Goal: Find specific page/section: Find specific page/section

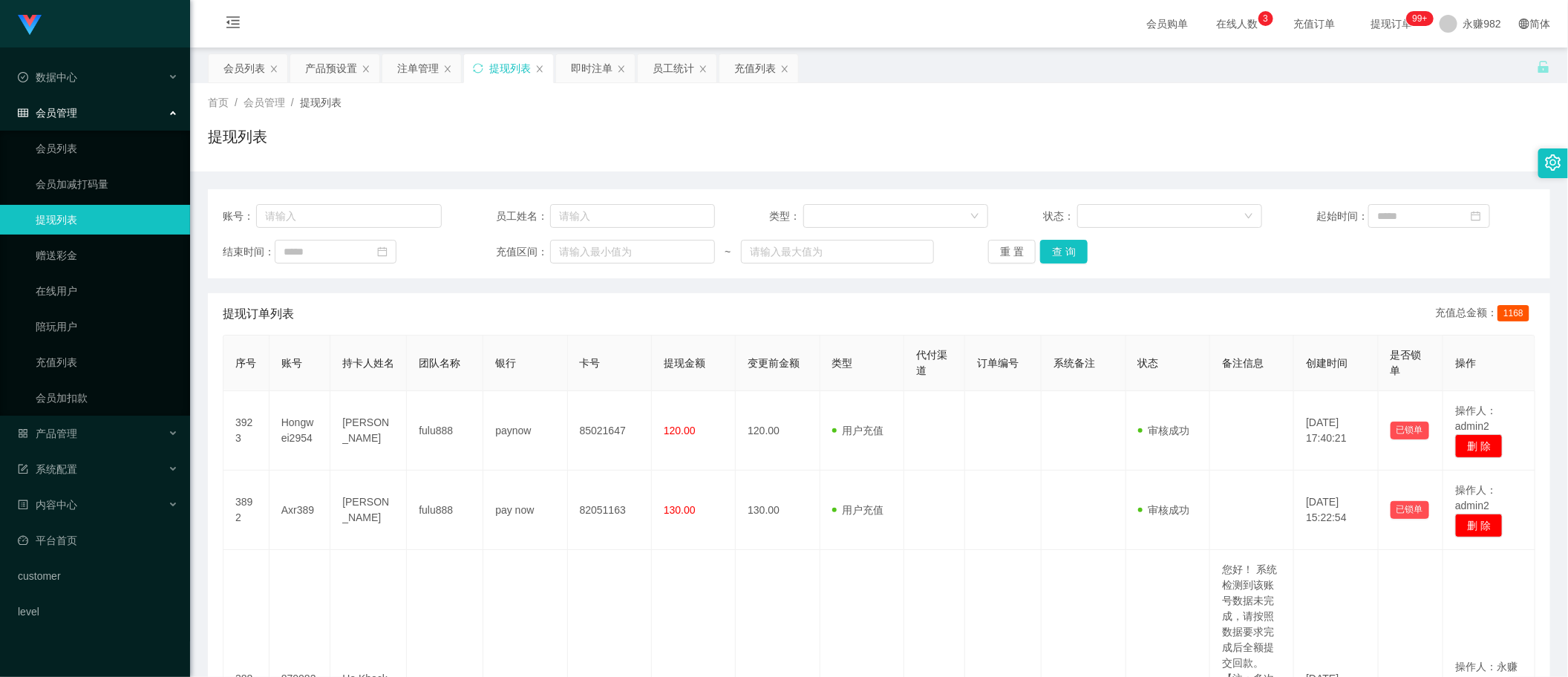
click at [1073, 252] on button "查 询" at bounding box center [1064, 251] width 47 height 24
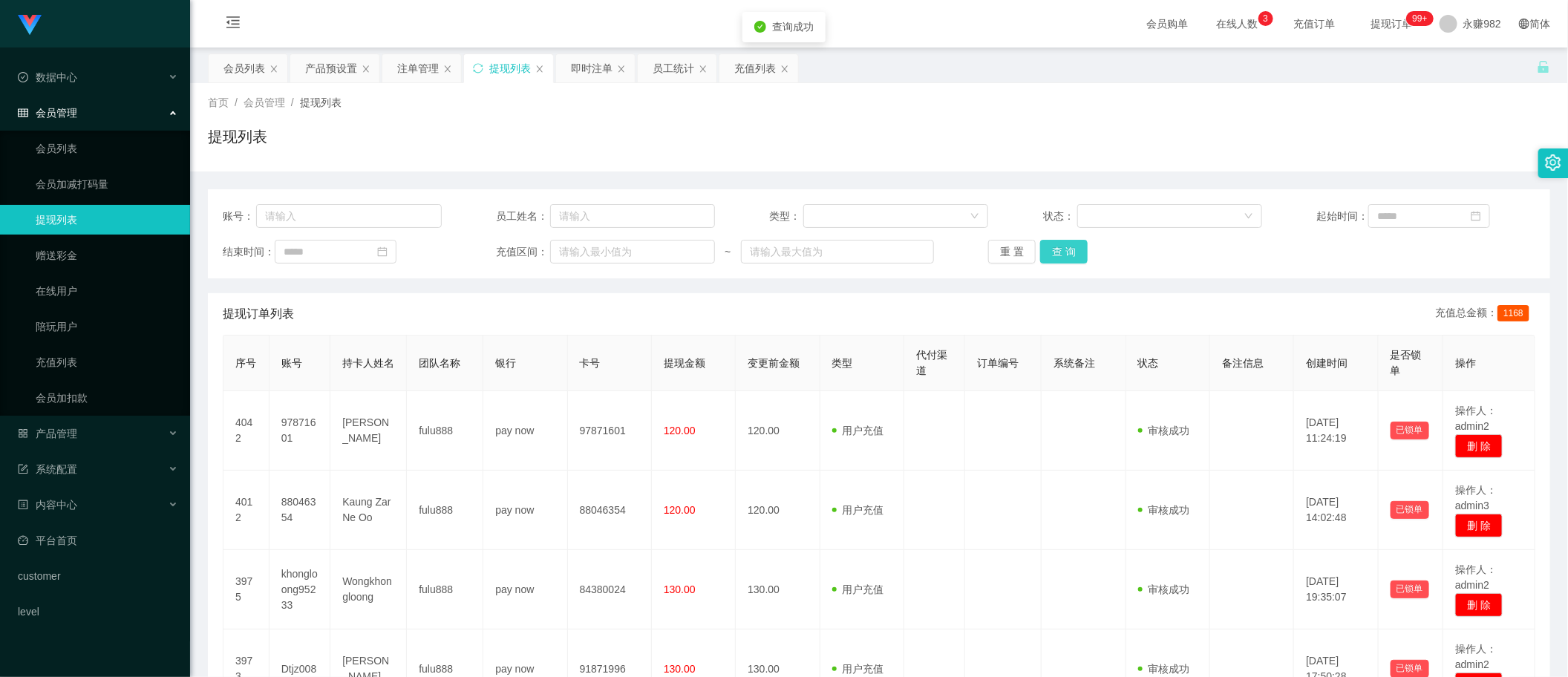
click at [1073, 252] on button "查 询" at bounding box center [1064, 251] width 47 height 24
click at [246, 72] on div "会员列表" at bounding box center [244, 68] width 41 height 28
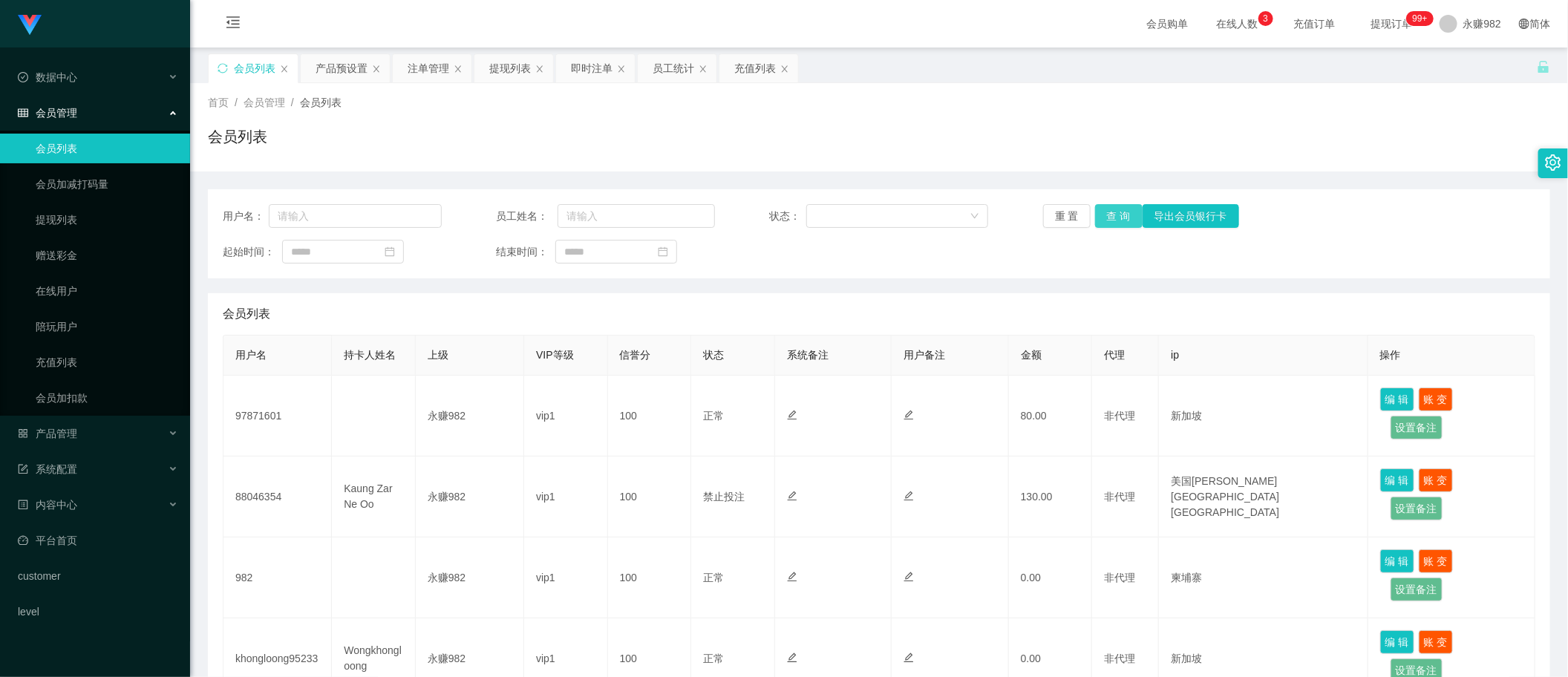
click at [1117, 217] on button "查 询" at bounding box center [1119, 215] width 47 height 24
click at [886, 311] on div "会员列表" at bounding box center [879, 314] width 1313 height 41
click at [1117, 224] on button "查 询" at bounding box center [1119, 215] width 47 height 24
click at [943, 321] on div "会员列表" at bounding box center [879, 314] width 1313 height 41
click at [1108, 223] on button "查 询" at bounding box center [1119, 215] width 47 height 24
